Goal: Information Seeking & Learning: Find specific fact

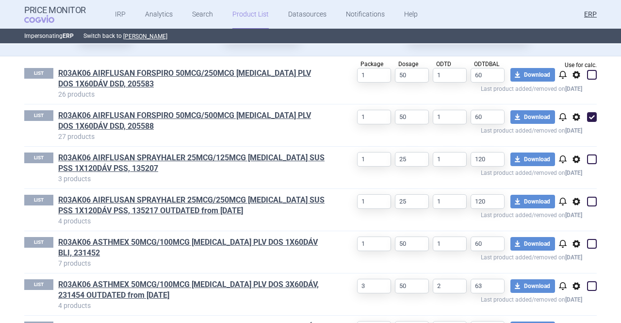
scroll to position [330, 0]
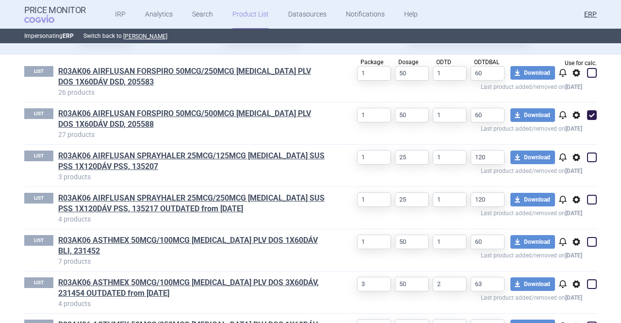
click at [588, 110] on span at bounding box center [592, 115] width 10 height 10
checkbox input "false"
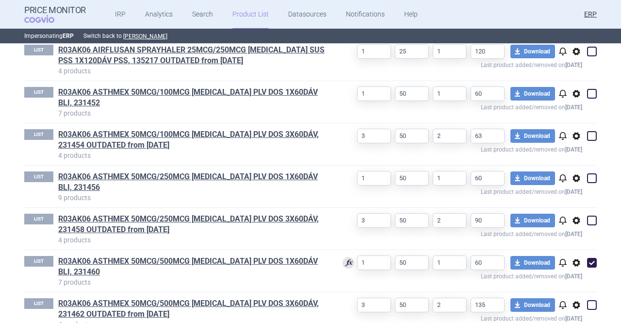
scroll to position [478, 0]
click at [591, 257] on span at bounding box center [592, 262] width 10 height 10
checkbox input "false"
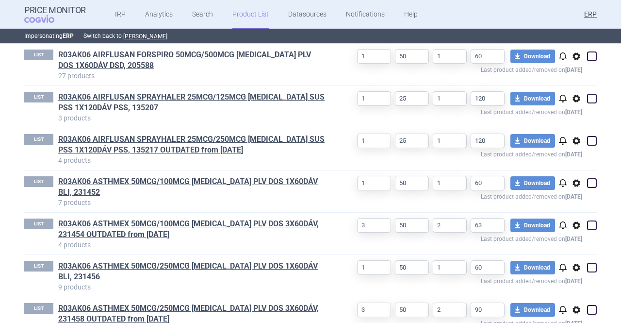
scroll to position [389, 0]
click at [587, 188] on span at bounding box center [591, 182] width 15 height 15
checkbox input "true"
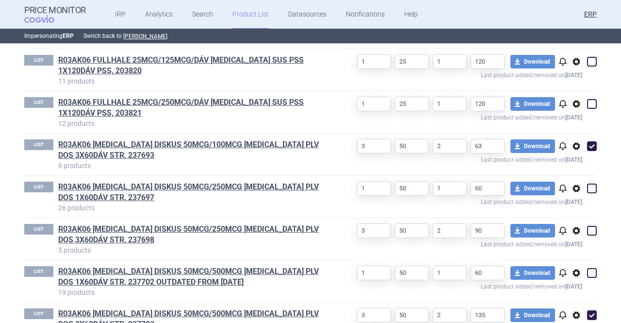
scroll to position [763, 0]
click at [590, 309] on span at bounding box center [592, 314] width 10 height 10
checkbox input "false"
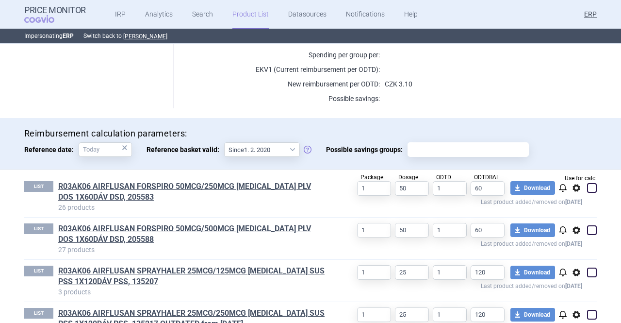
scroll to position [239, 0]
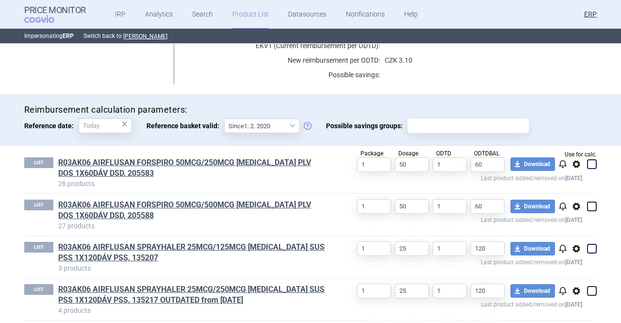
click at [586, 160] on span at bounding box center [591, 164] width 15 height 15
checkbox input "true"
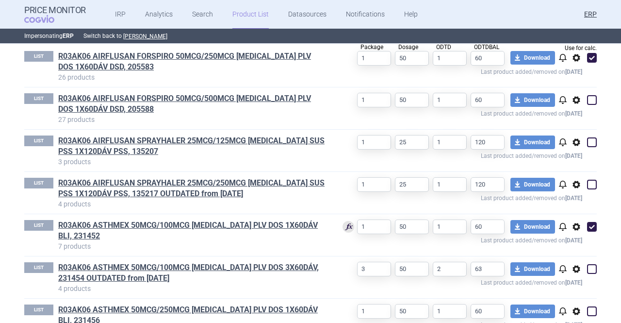
scroll to position [345, 0]
click at [591, 221] on span at bounding box center [592, 226] width 10 height 10
checkbox input "false"
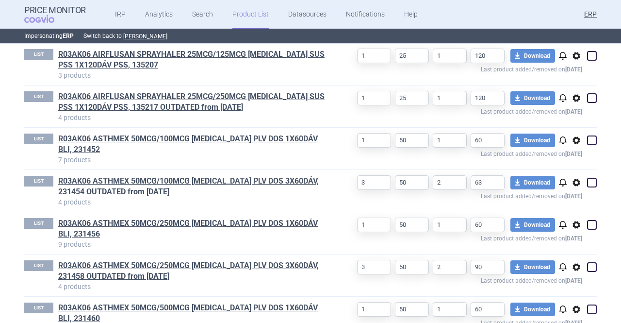
scroll to position [447, 0]
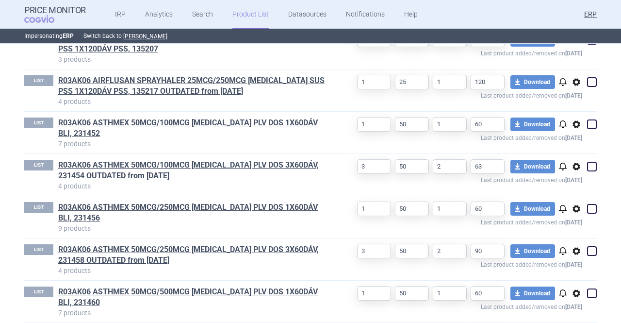
click at [589, 204] on span at bounding box center [592, 209] width 10 height 10
checkbox input "true"
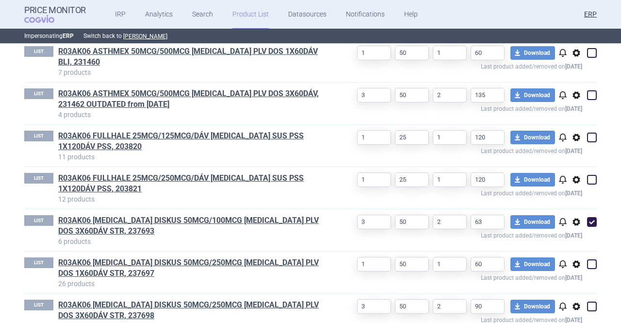
scroll to position [692, 0]
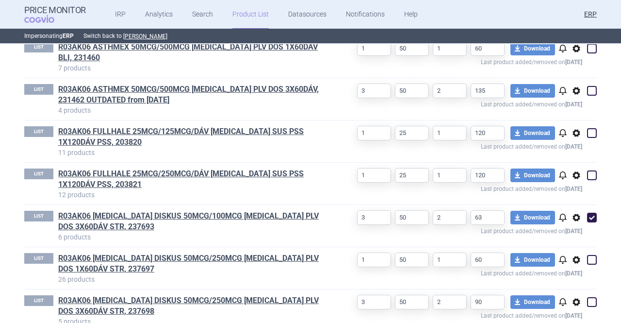
click at [589, 255] on span at bounding box center [592, 260] width 10 height 10
checkbox input "true"
click at [589, 212] on span at bounding box center [592, 217] width 10 height 10
checkbox input "false"
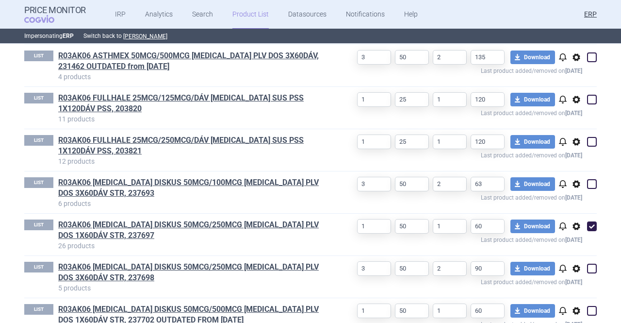
scroll to position [747, 0]
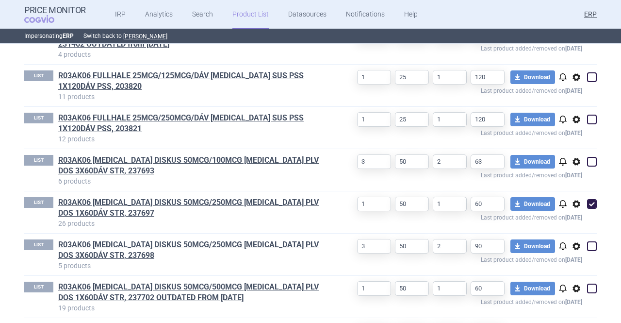
click at [593, 239] on span at bounding box center [591, 246] width 15 height 15
checkbox input "true"
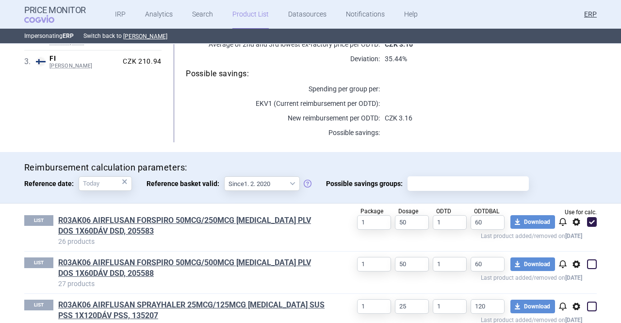
scroll to position [0, 0]
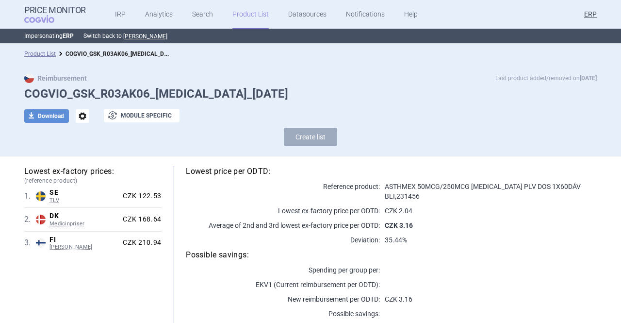
click at [485, 181] on p "ASTHMEX 50MCG/250MCG [MEDICAL_DATA] PLV DOS 1X60DÁV BLI , 231456" at bounding box center [488, 190] width 217 height 19
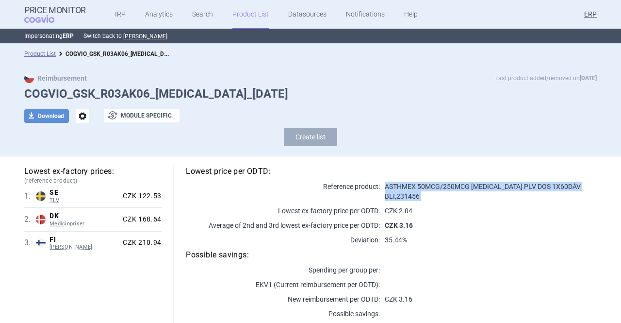
click at [485, 181] on p "ASTHMEX 50MCG/250MCG [MEDICAL_DATA] PLV DOS 1X60DÁV BLI , 231456" at bounding box center [488, 190] width 217 height 19
copy p "ASTHMEX 50MCG/250MCG [MEDICAL_DATA] PLV DOS 1X60DÁV BLI , 231456"
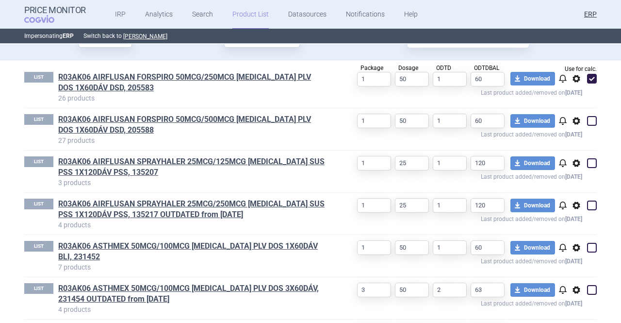
scroll to position [324, 0]
click at [590, 73] on span at bounding box center [592, 78] width 10 height 10
checkbox input "false"
click at [588, 242] on span at bounding box center [592, 247] width 10 height 10
checkbox input "true"
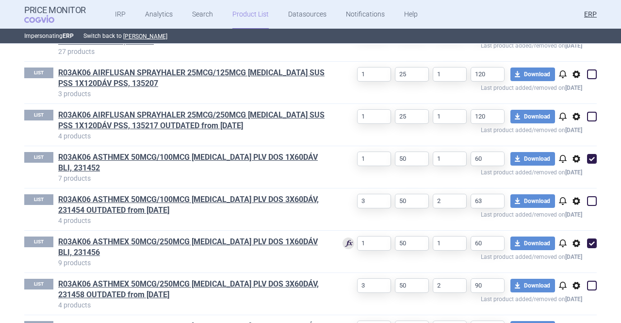
scroll to position [433, 0]
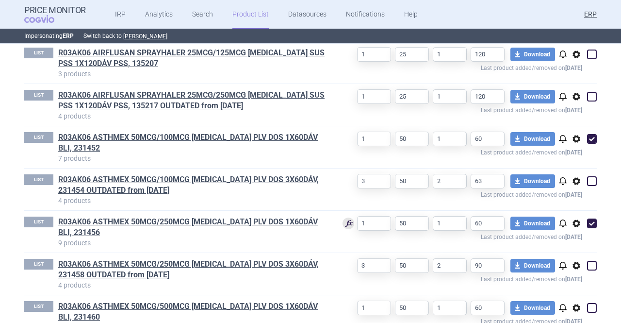
click at [587, 218] on span at bounding box center [592, 223] width 10 height 10
checkbox input "false"
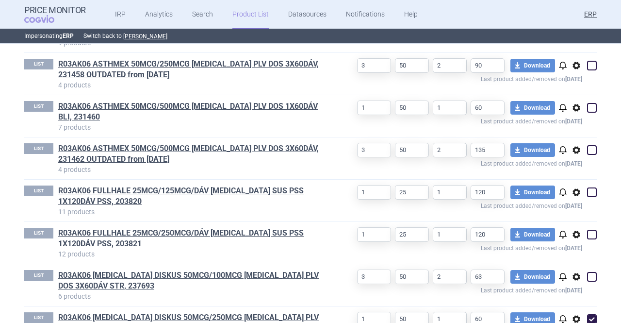
scroll to position [636, 0]
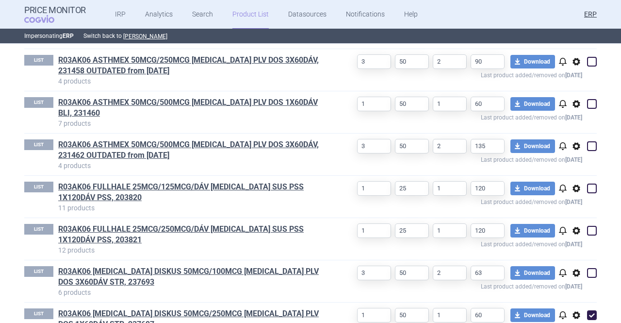
click at [592, 268] on span at bounding box center [592, 273] width 10 height 10
checkbox input "true"
click at [591, 310] on span at bounding box center [592, 315] width 10 height 10
checkbox input "false"
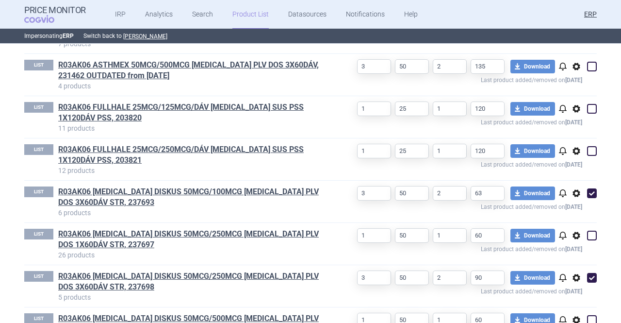
click at [587, 270] on span at bounding box center [591, 277] width 15 height 15
checkbox input "false"
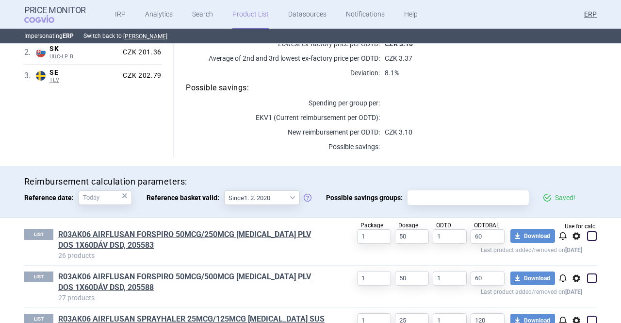
scroll to position [0, 0]
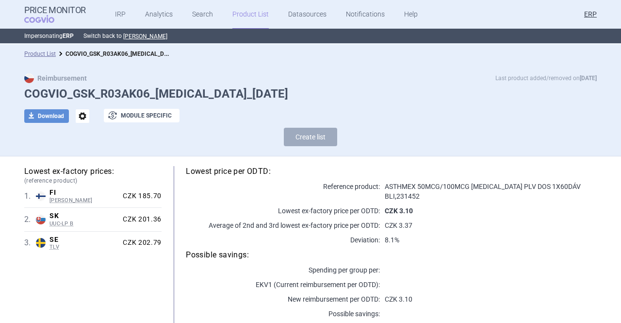
click at [487, 182] on p "ASTHMEX 50MCG/100MCG [MEDICAL_DATA] PLV DOS 1X60DÁV BLI , 231452" at bounding box center [488, 190] width 217 height 19
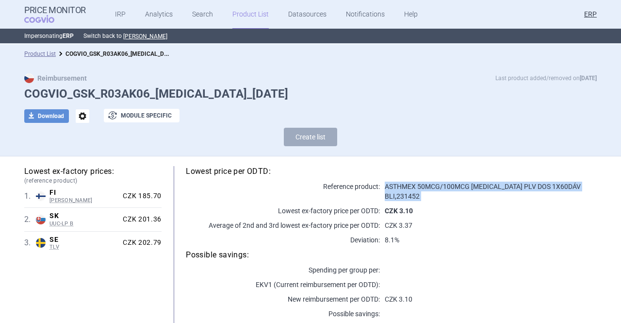
click at [487, 182] on p "ASTHMEX 50MCG/100MCG [MEDICAL_DATA] PLV DOS 1X60DÁV BLI , 231452" at bounding box center [488, 190] width 217 height 19
copy p "ASTHMEX 50MCG/100MCG [MEDICAL_DATA] PLV DOS 1X60DÁV BLI , 231452"
